Goal: Find specific page/section: Find specific page/section

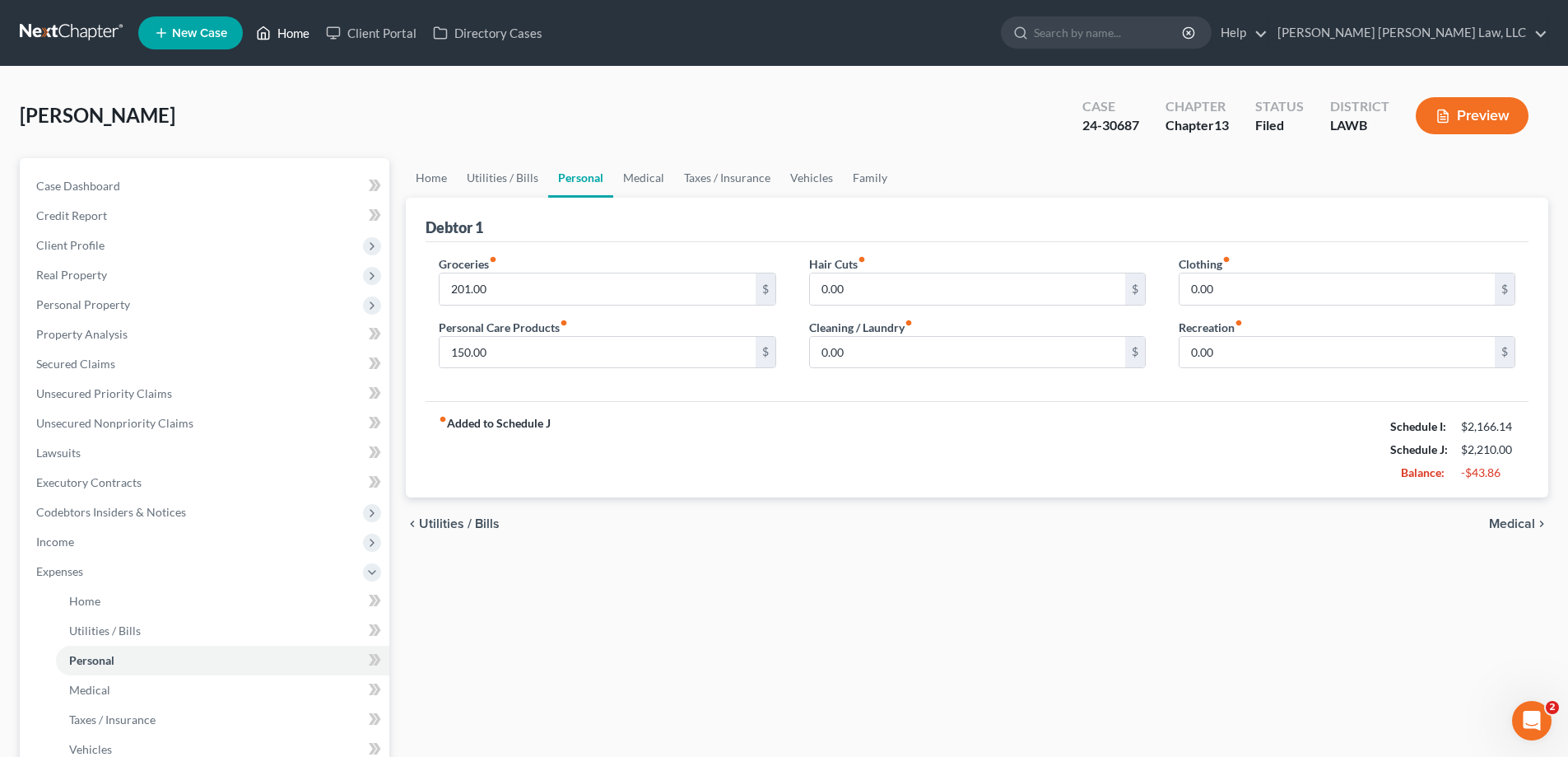
click at [285, 33] on link "Home" at bounding box center [282, 33] width 70 height 30
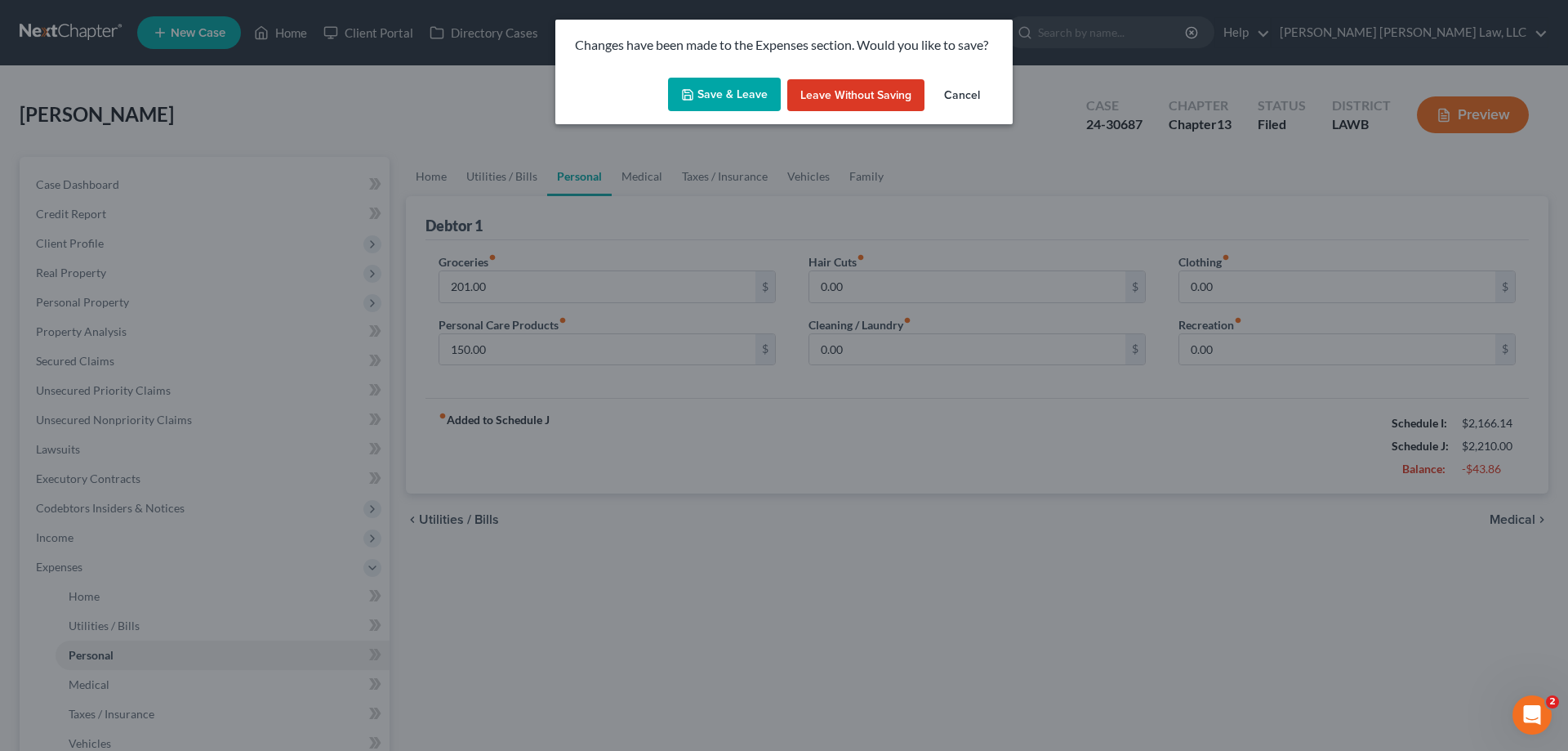
click at [719, 84] on button "Save & Leave" at bounding box center [724, 95] width 113 height 35
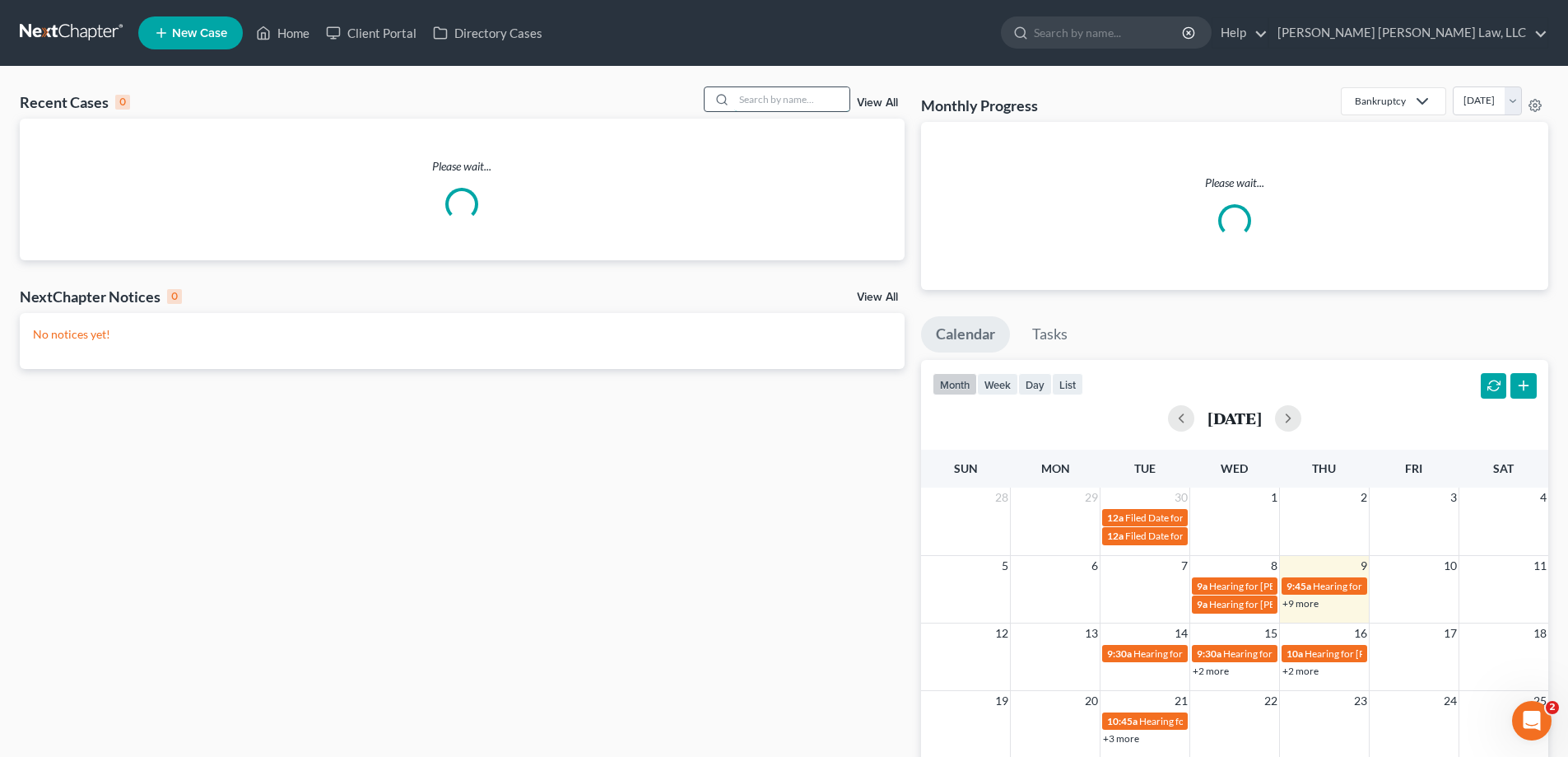
click at [823, 90] on input "search" at bounding box center [792, 99] width 115 height 24
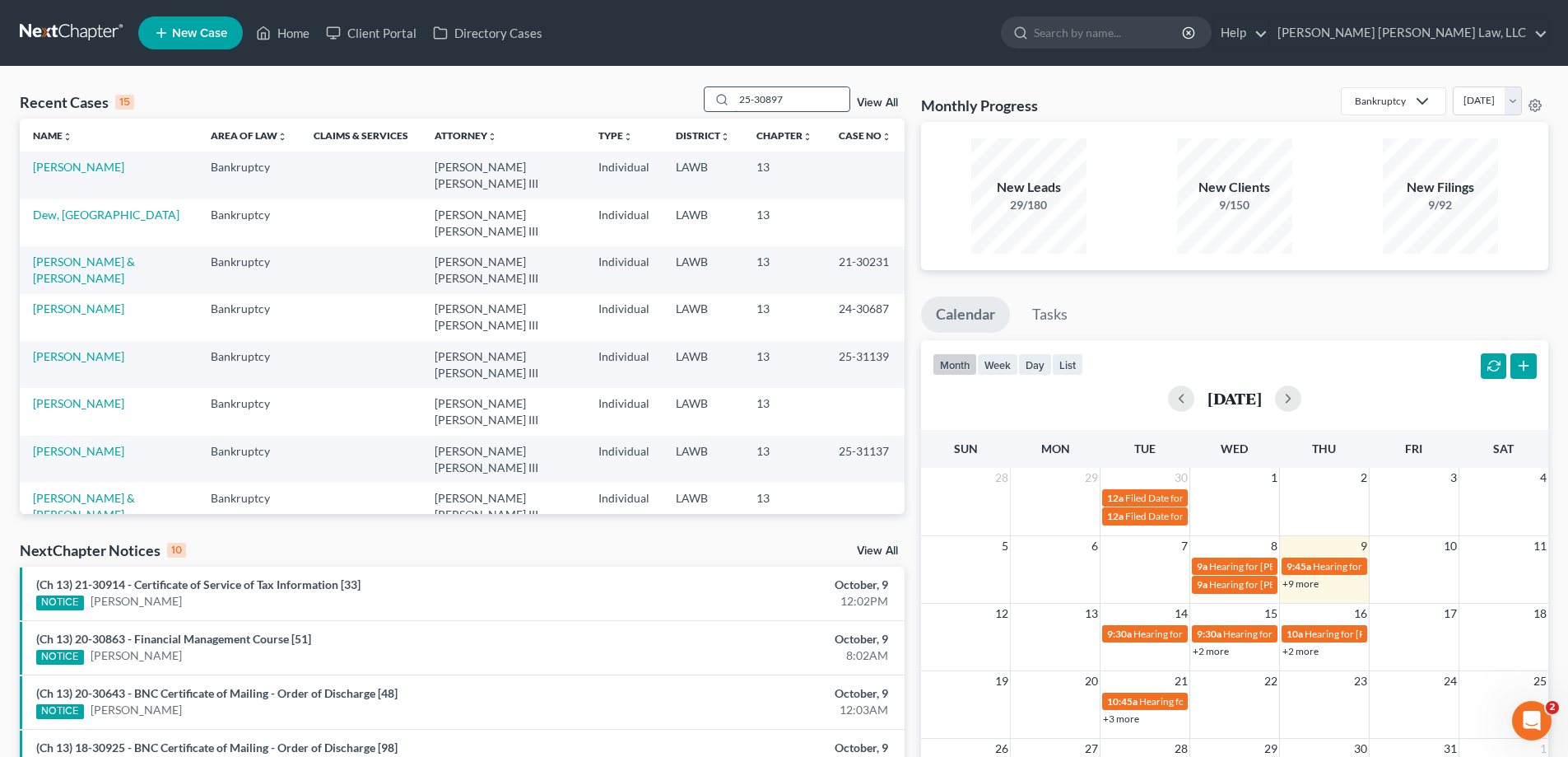
type input "25-30897"
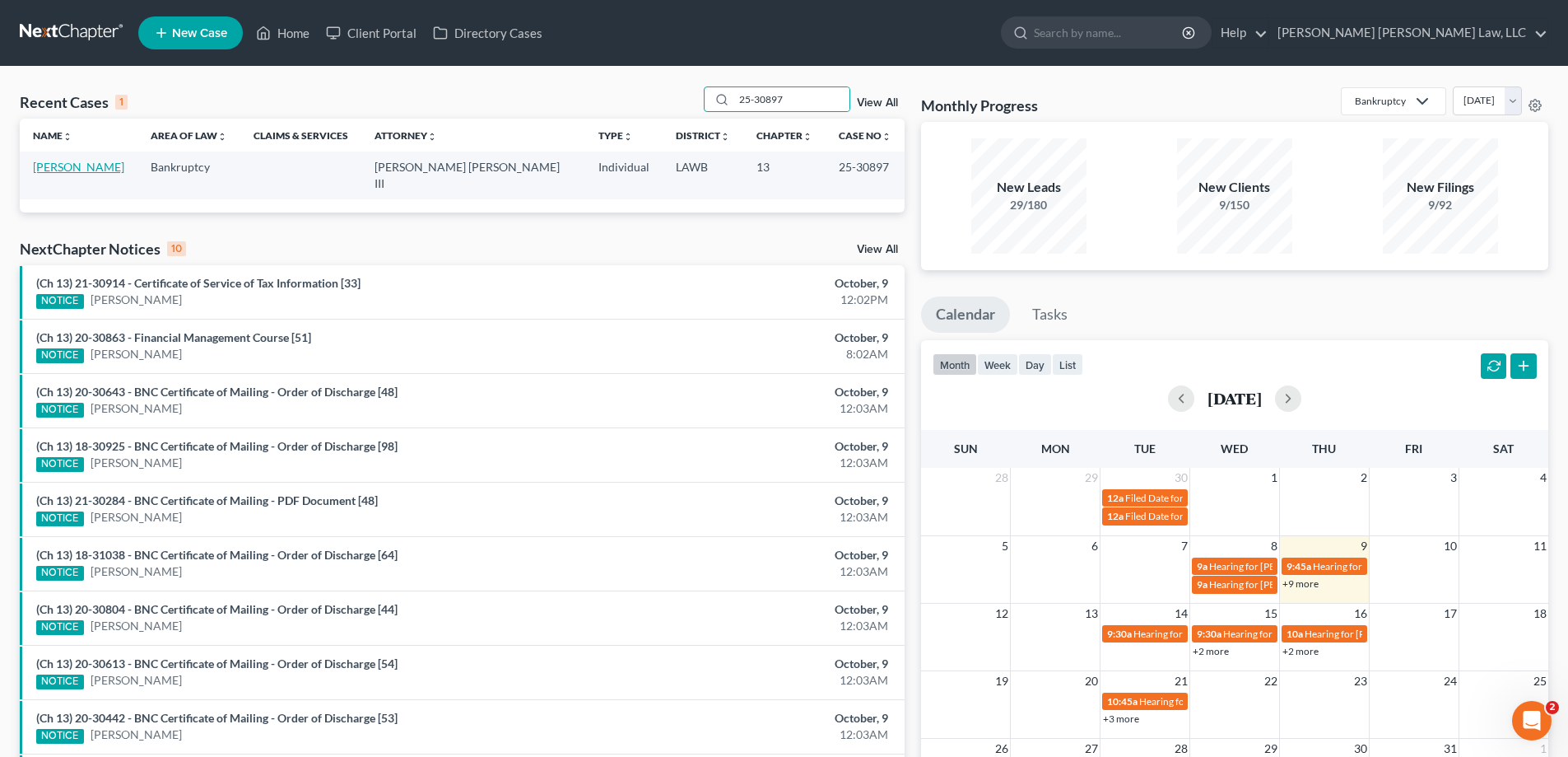
click at [70, 171] on link "[PERSON_NAME]" at bounding box center [79, 167] width 91 height 14
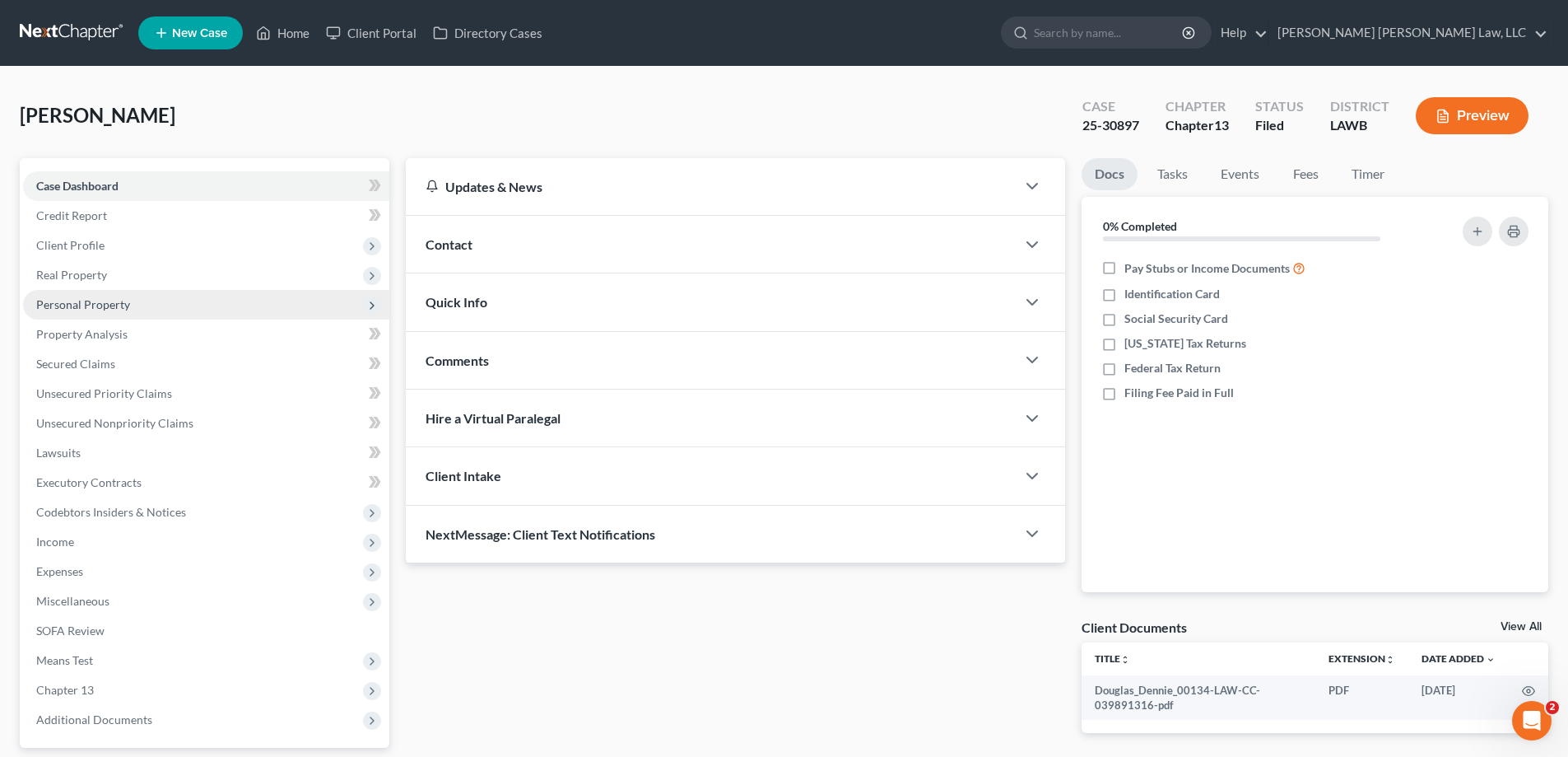
click at [108, 304] on span "Personal Property" at bounding box center [82, 304] width 94 height 14
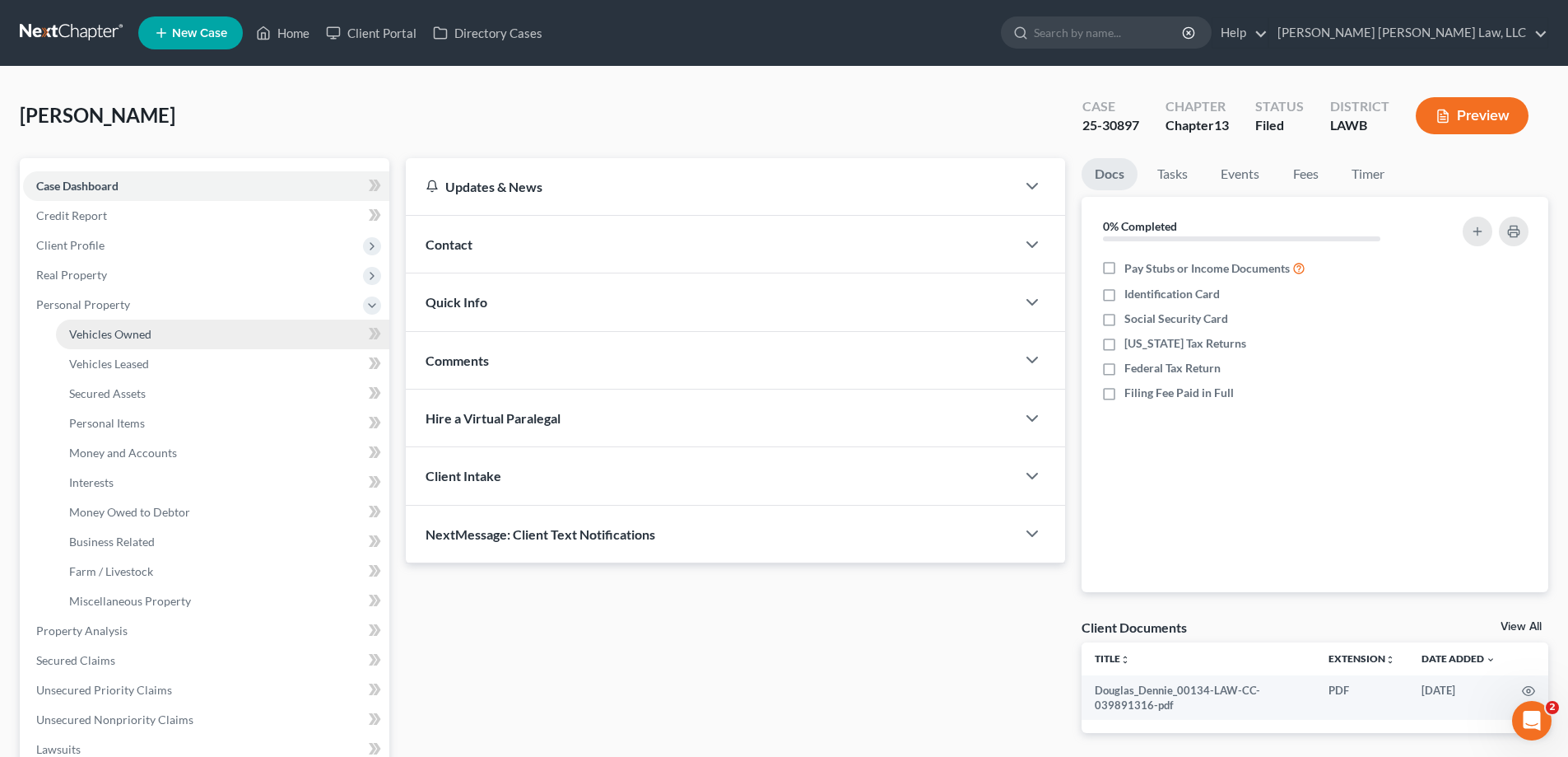
click at [132, 332] on span "Vehicles Owned" at bounding box center [110, 334] width 82 height 14
